Goal: Find specific page/section: Find specific page/section

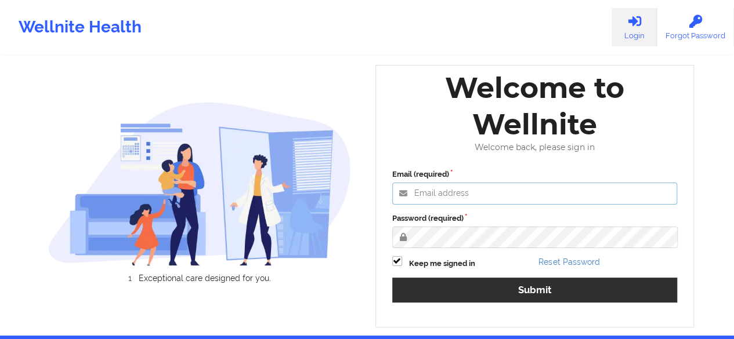
type input "[PERSON_NAME][EMAIL_ADDRESS][DOMAIN_NAME]"
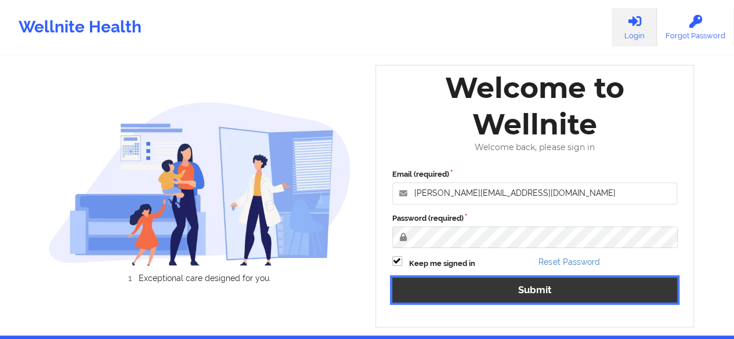
click at [493, 280] on button "Submit" at bounding box center [534, 290] width 285 height 25
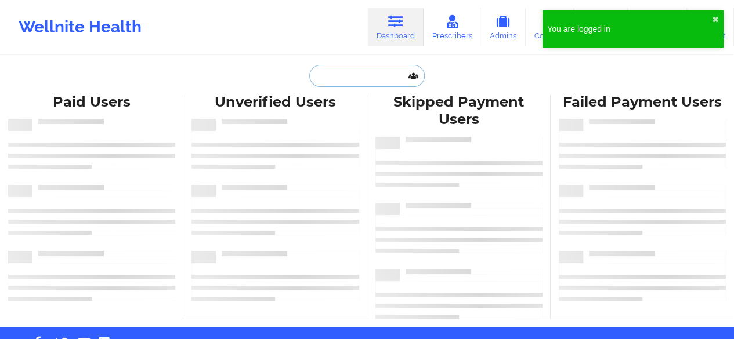
click at [360, 76] on input "text" at bounding box center [366, 76] width 115 height 22
paste input "[EMAIL_ADDRESS][DOMAIN_NAME]"
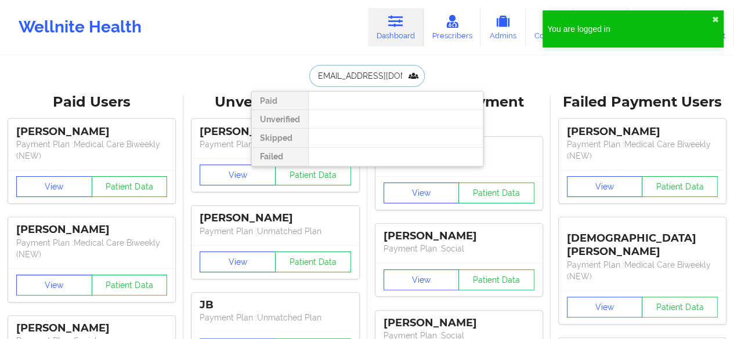
type input "[EMAIL_ADDRESS][DOMAIN_NAME]"
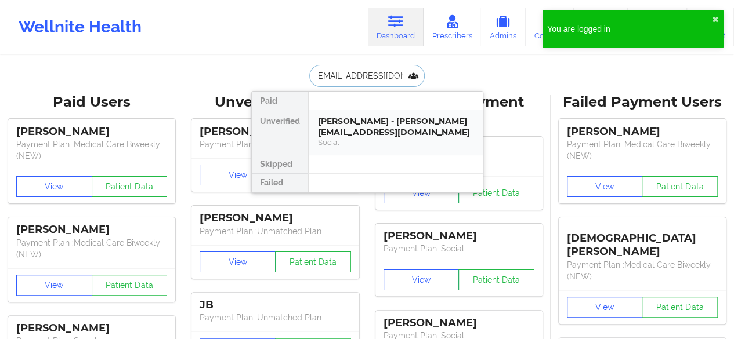
click at [371, 113] on div "[PERSON_NAME] - [PERSON_NAME][EMAIL_ADDRESS][DOMAIN_NAME] Social" at bounding box center [395, 132] width 174 height 45
